Goal: Information Seeking & Learning: Learn about a topic

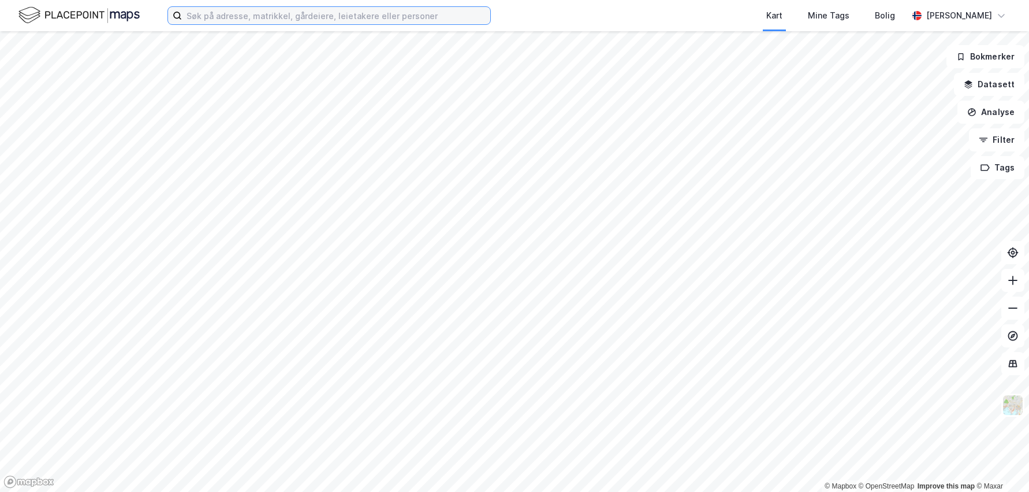
click at [385, 14] on input at bounding box center [336, 15] width 308 height 17
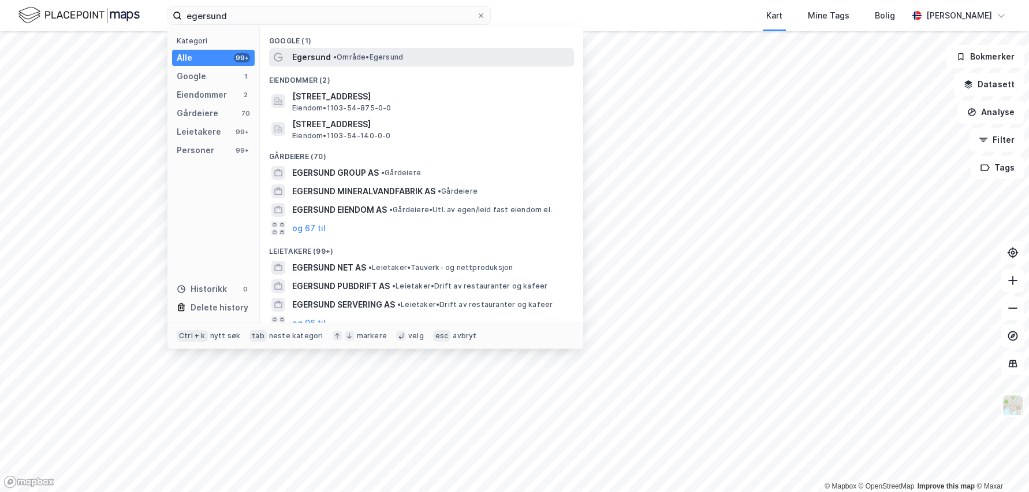
click at [394, 57] on span "• Område • [GEOGRAPHIC_DATA]" at bounding box center [368, 57] width 70 height 9
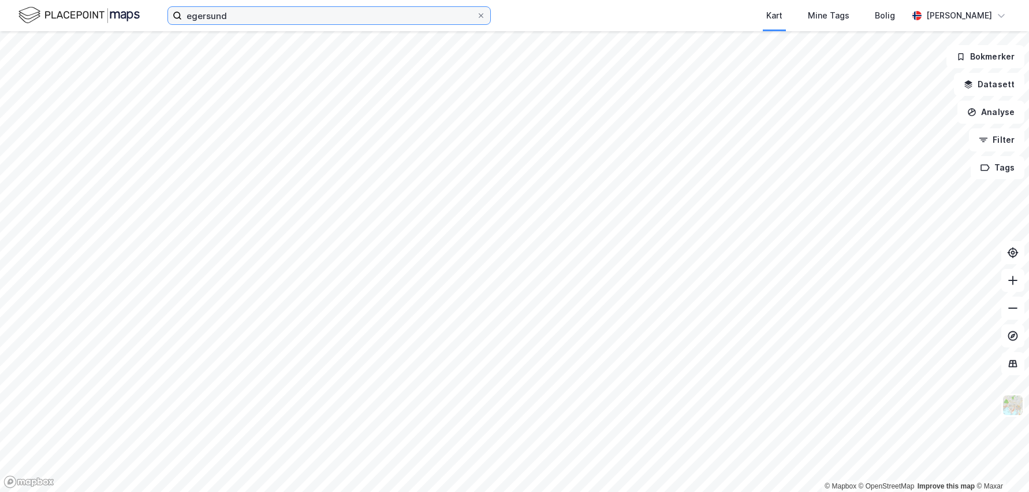
click at [286, 18] on input "egersund" at bounding box center [329, 15] width 295 height 17
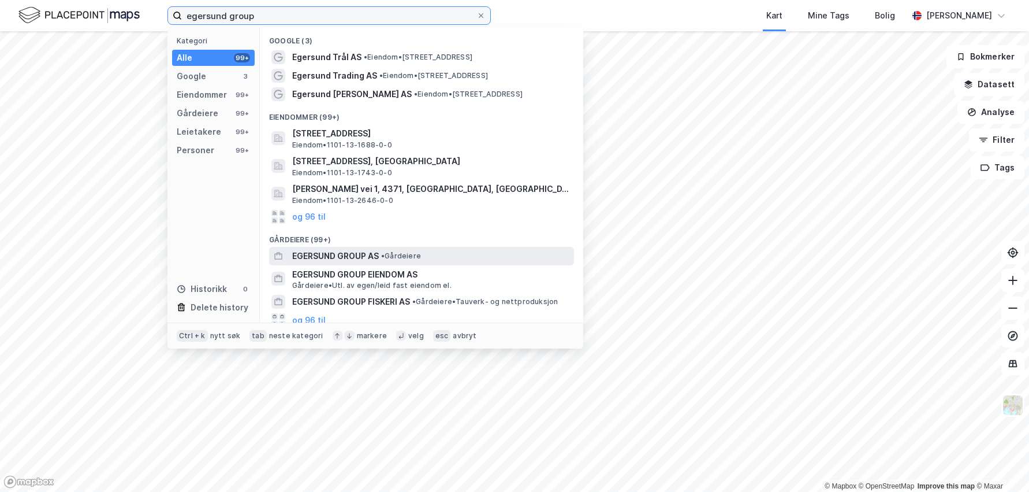
type input "egersund group"
click at [351, 255] on span "EGERSUND GROUP AS" at bounding box center [335, 256] width 87 height 14
